Goal: Transaction & Acquisition: Obtain resource

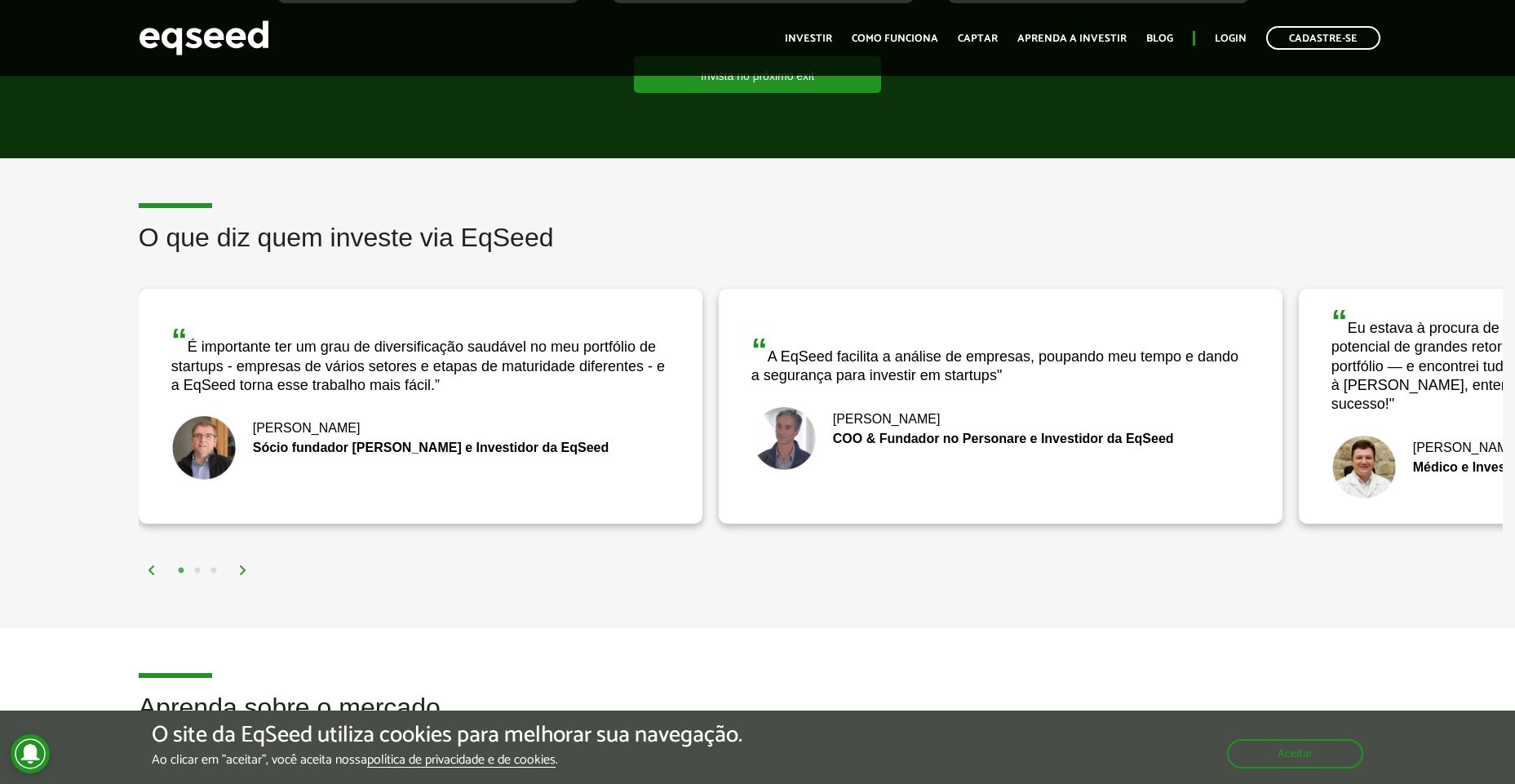
scroll to position [2374, 0]
click at [244, 566] on img at bounding box center [243, 571] width 10 height 10
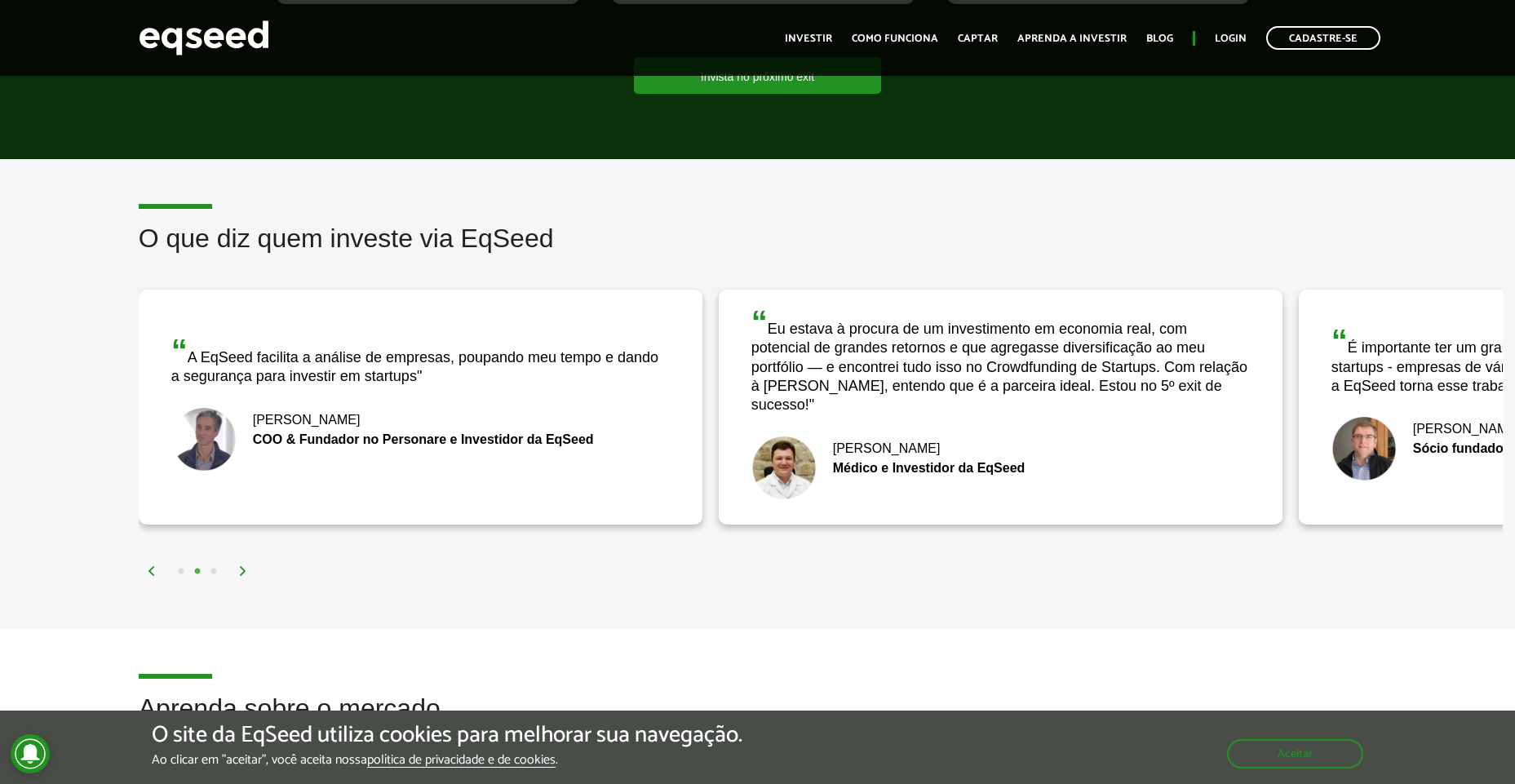
click at [240, 566] on img at bounding box center [243, 571] width 10 height 10
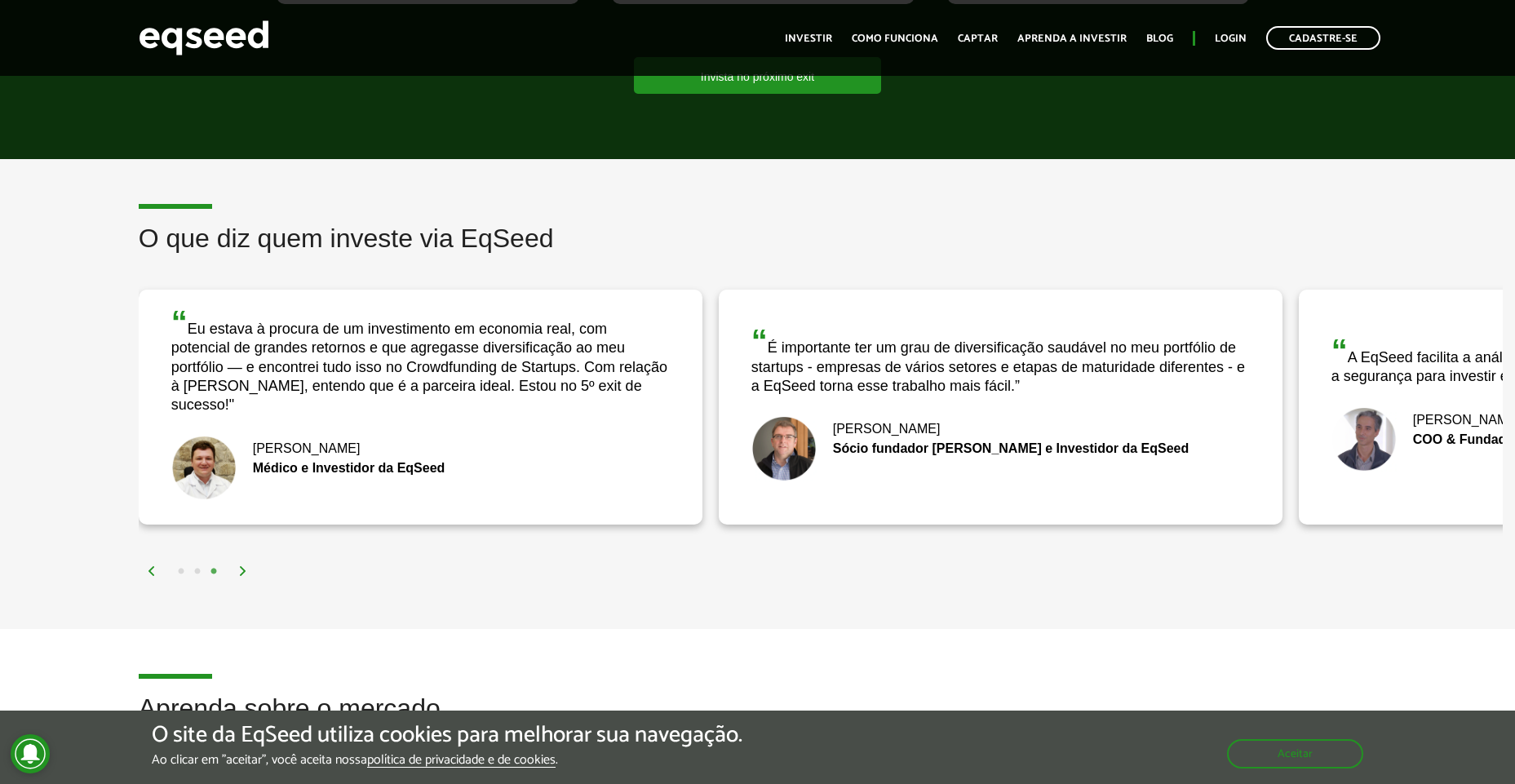
click at [243, 566] on img at bounding box center [243, 571] width 10 height 10
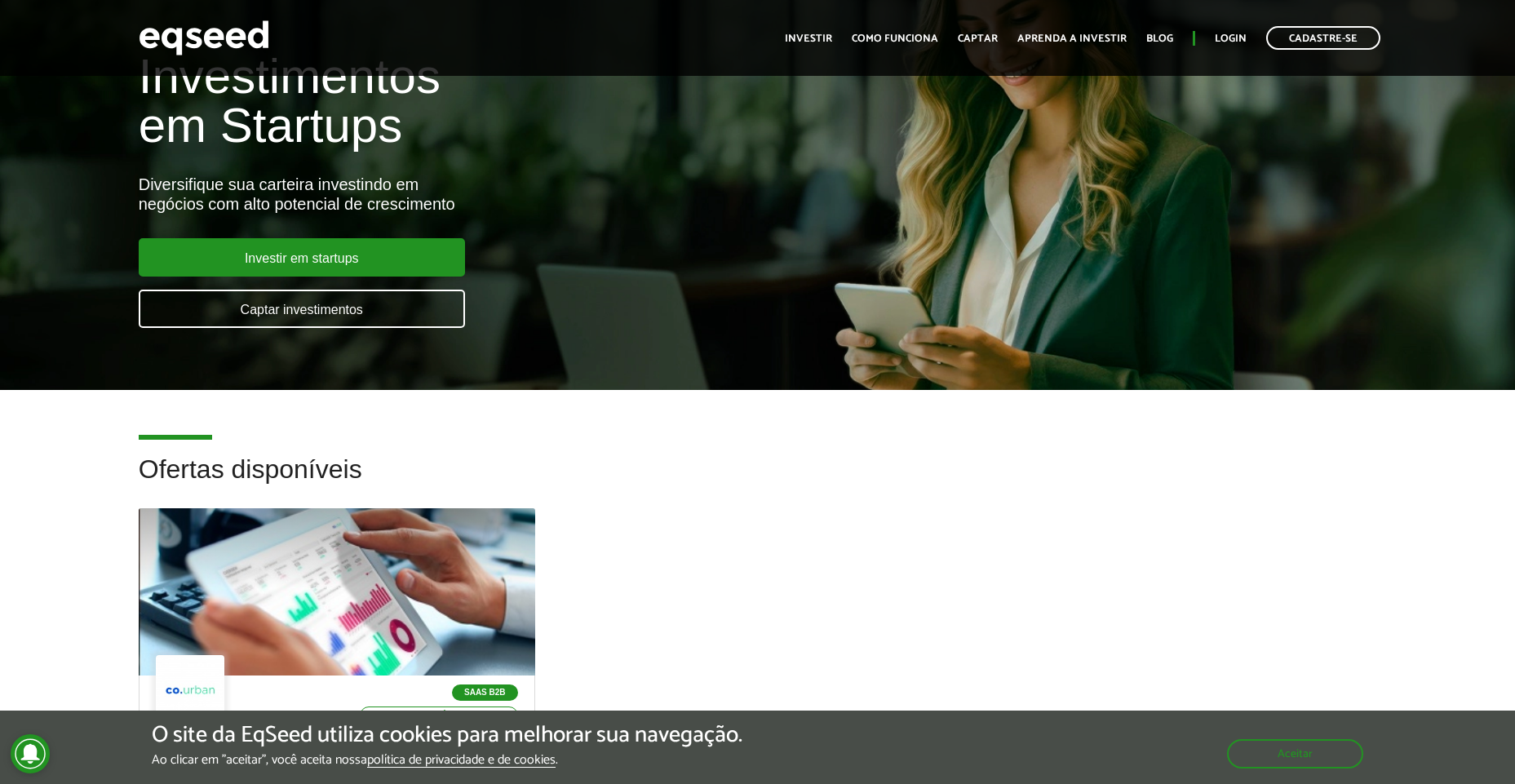
scroll to position [80, 0]
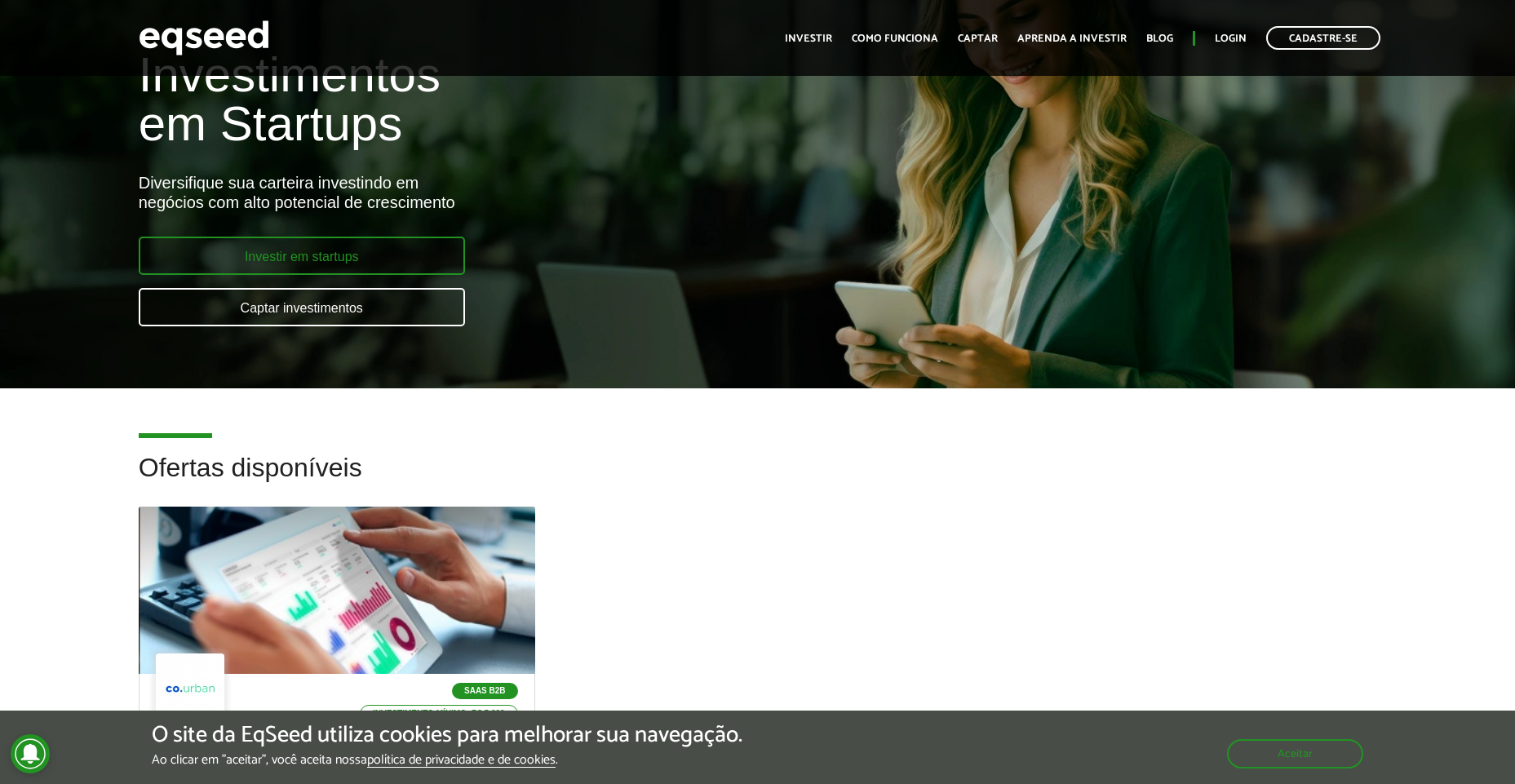
click at [318, 249] on link "Investir em startups" at bounding box center [302, 255] width 326 height 39
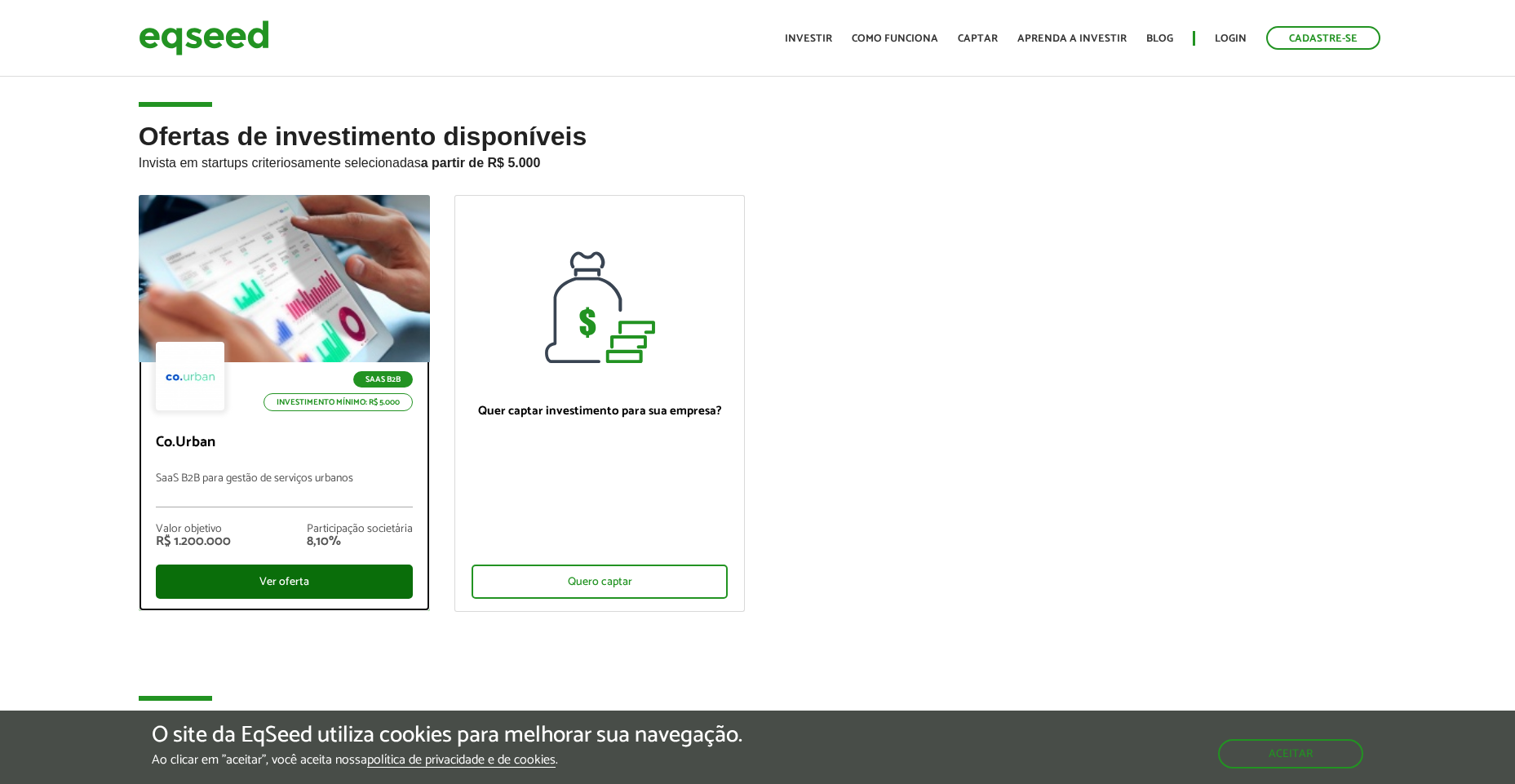
click at [360, 584] on div "Ver oferta" at bounding box center [285, 581] width 257 height 35
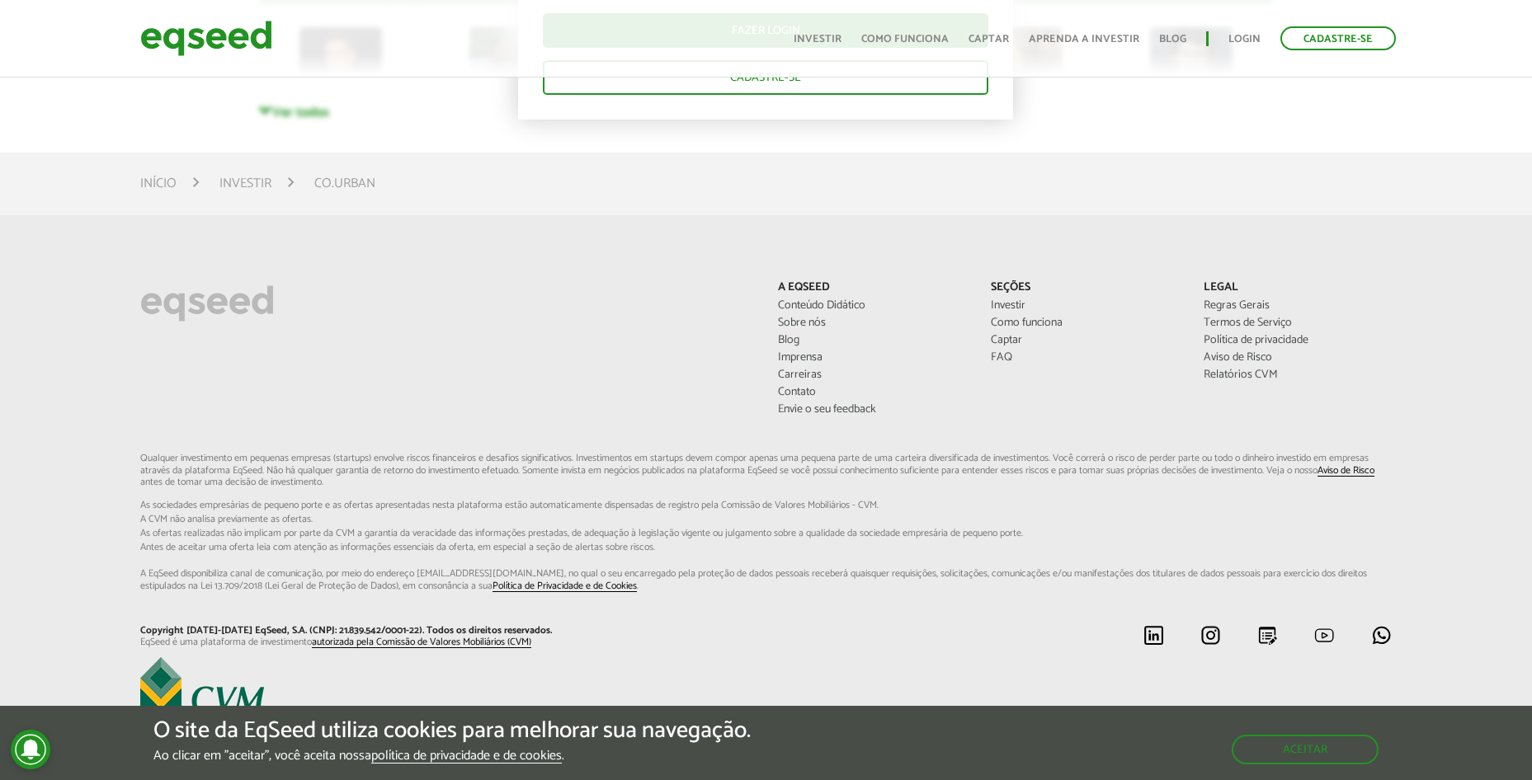
scroll to position [4131, 0]
